Goal: Navigation & Orientation: Understand site structure

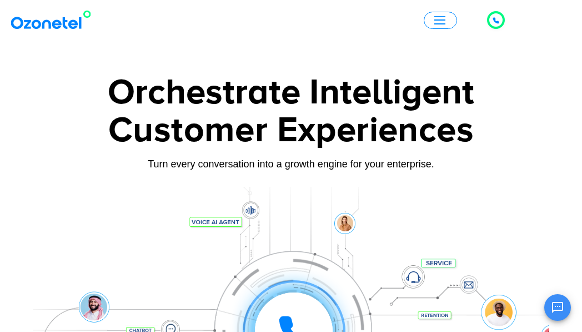
click at [425, 19] on button "button" at bounding box center [440, 20] width 33 height 17
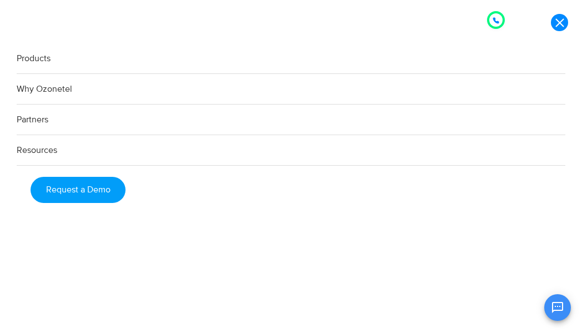
click at [69, 59] on link "Products" at bounding box center [291, 58] width 549 height 31
